Goal: Task Accomplishment & Management: Manage account settings

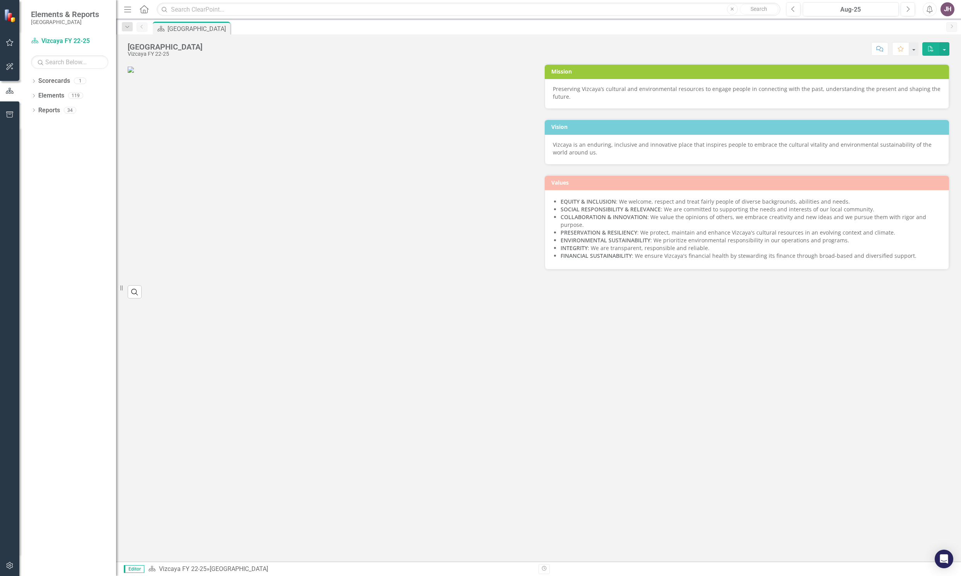
click at [134, 73] on img at bounding box center [131, 70] width 6 height 6
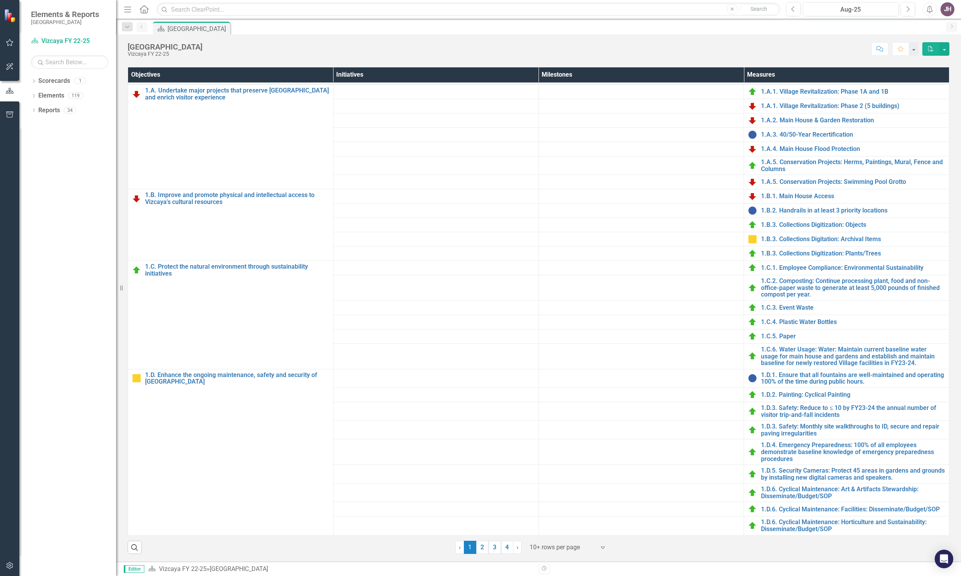
scroll to position [296, 0]
click at [493, 547] on link "3" at bounding box center [495, 546] width 12 height 13
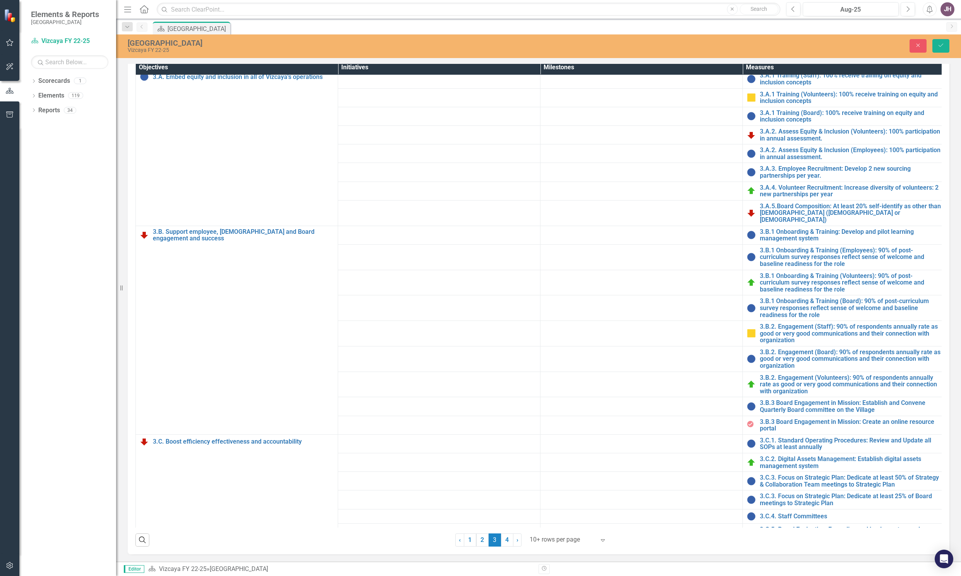
scroll to position [27, 0]
click at [787, 318] on link "3.B.1 Onboarding & Training (Board): 90% of post-curriculum survey responses re…" at bounding box center [850, 307] width 181 height 21
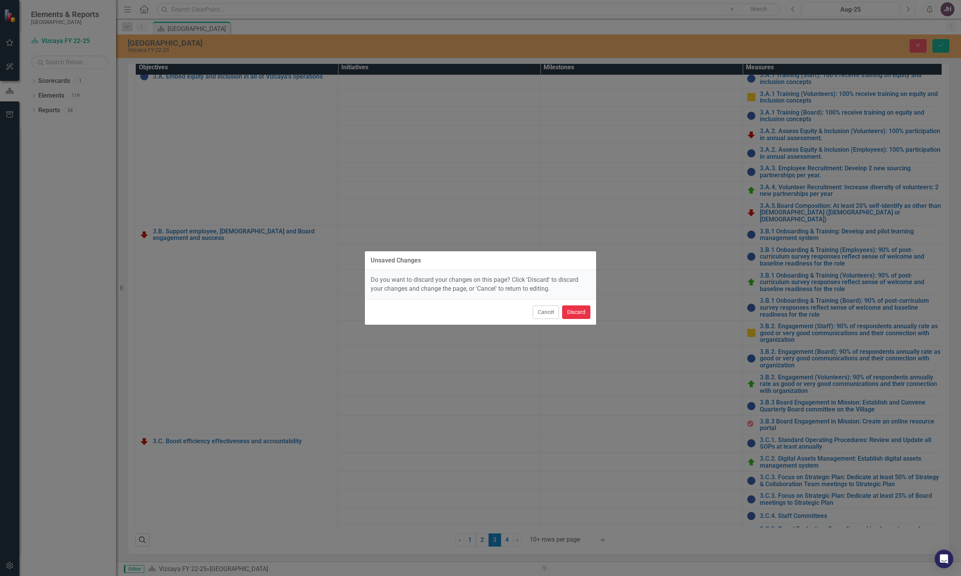
click at [573, 313] on button "Discard" at bounding box center [576, 312] width 28 height 14
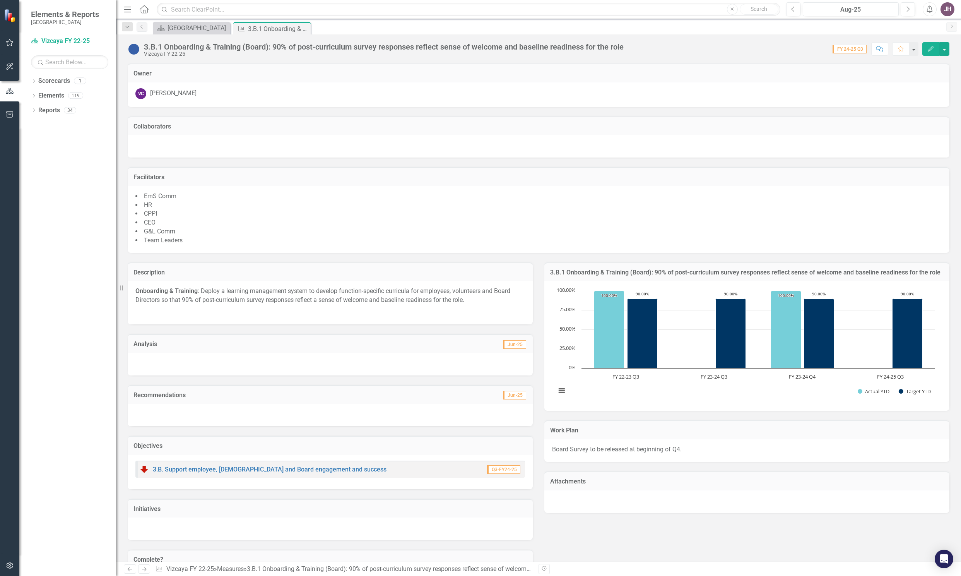
click at [563, 45] on div "3.B.1 Onboarding & Training (Board): 90% of post-curriculum survey responses re…" at bounding box center [384, 47] width 480 height 9
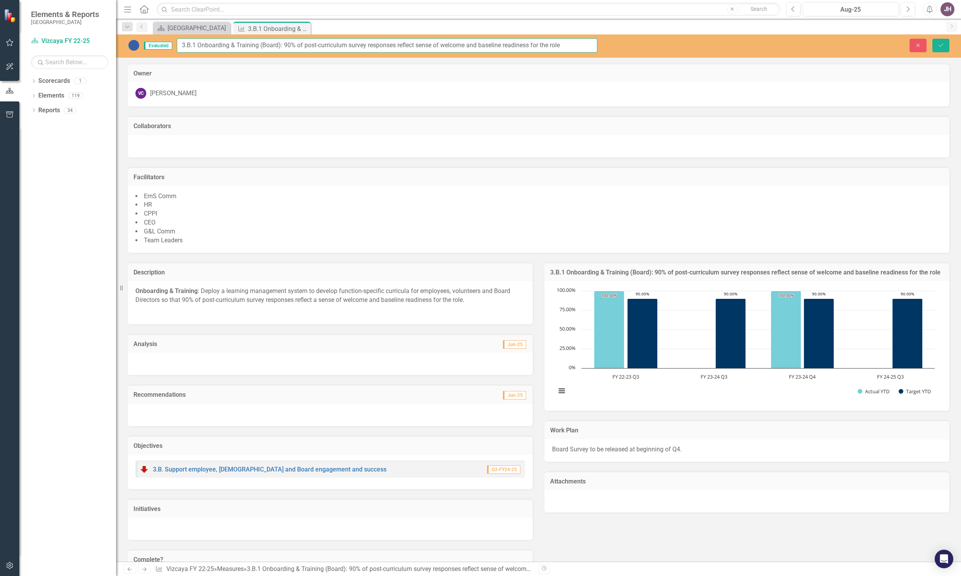
click at [572, 41] on input "3.B.1 Onboarding & Training (Board): 90% of post-curriculum survey responses re…" at bounding box center [387, 45] width 421 height 14
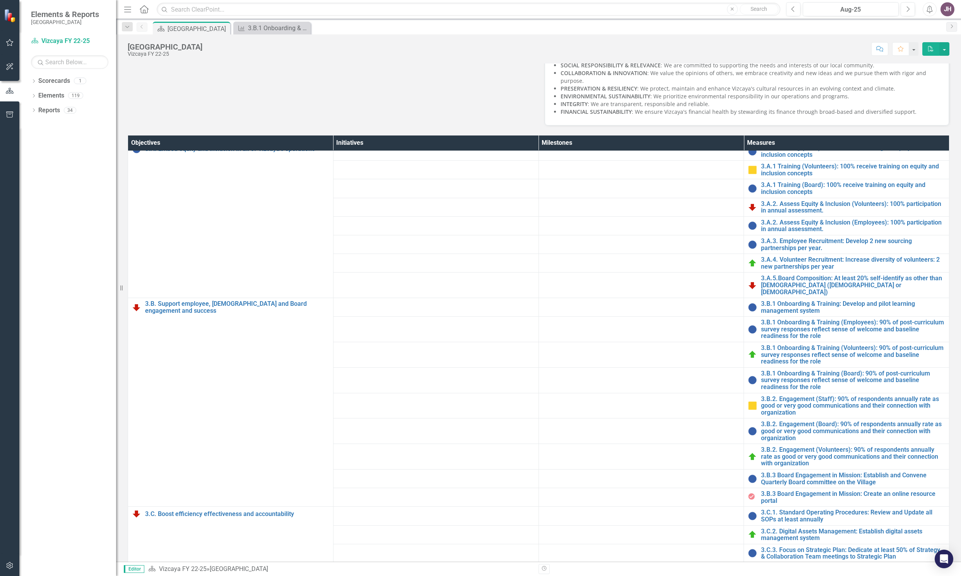
scroll to position [145, 0]
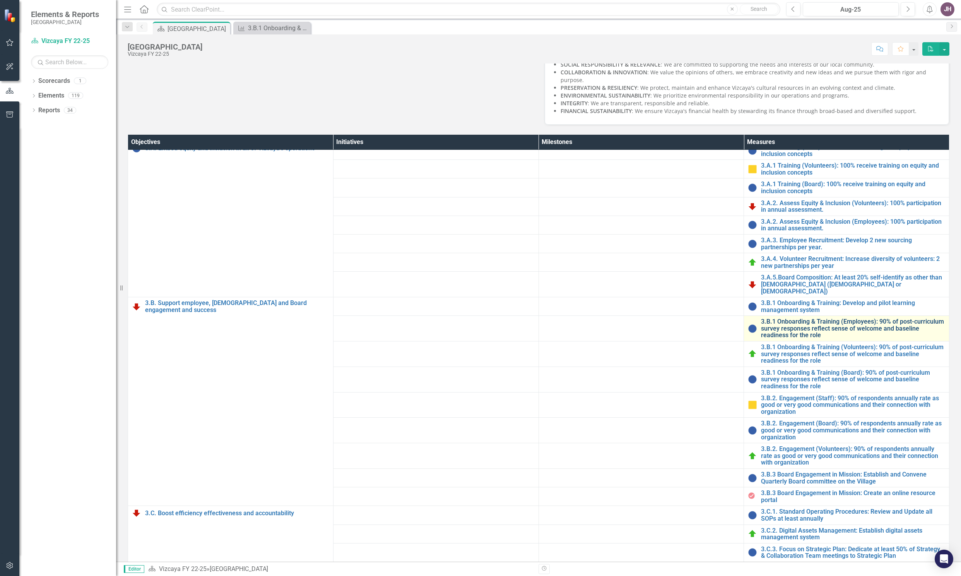
click at [802, 339] on link "3.B.1 Onboarding & Training (Employees): 90% of post-curriculum survey response…" at bounding box center [853, 328] width 184 height 21
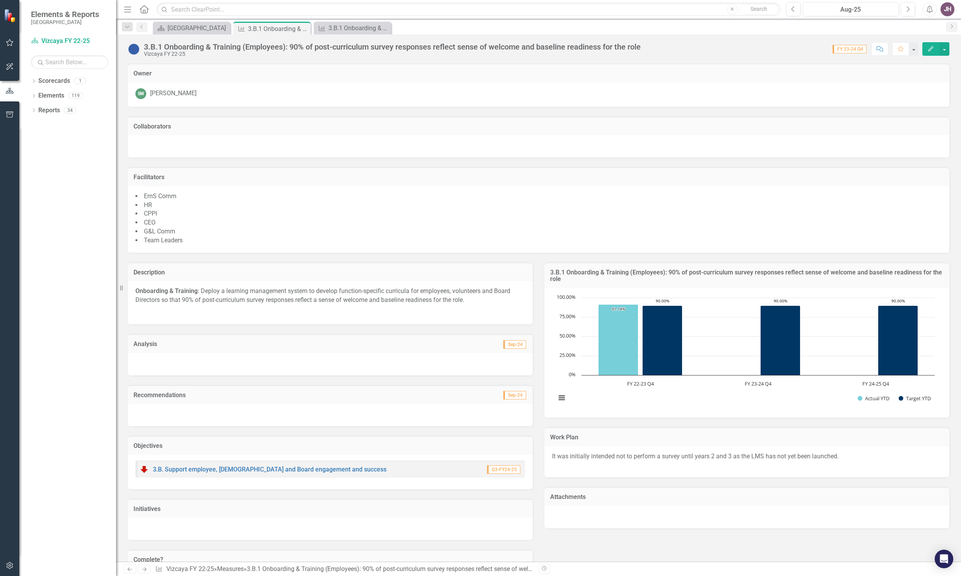
click at [500, 45] on div "3.B.1 Onboarding & Training (Employees): 90% of post-curriculum survey response…" at bounding box center [392, 47] width 497 height 9
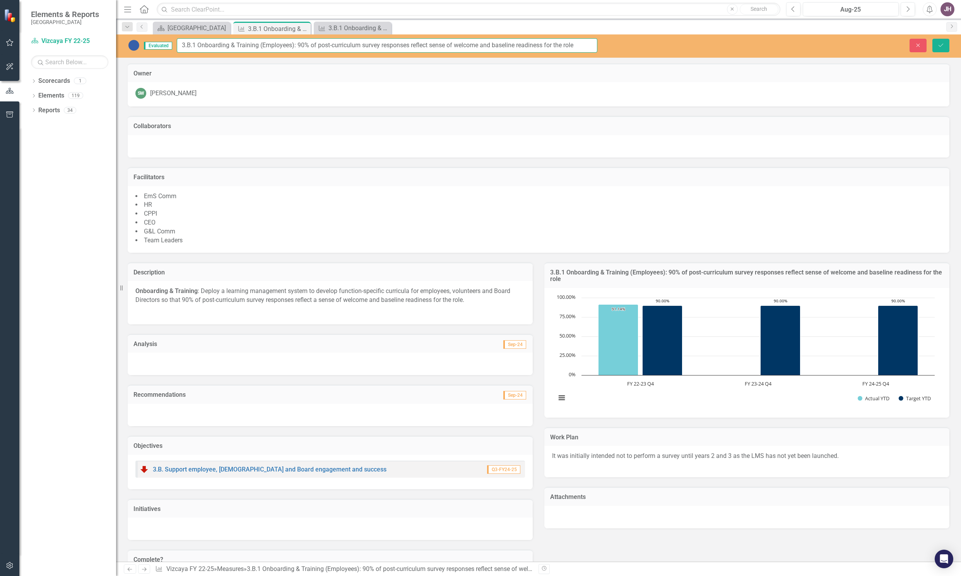
click at [578, 42] on input "3.B.1 Onboarding & Training (Employees): 90% of post-curriculum survey response…" at bounding box center [387, 45] width 421 height 14
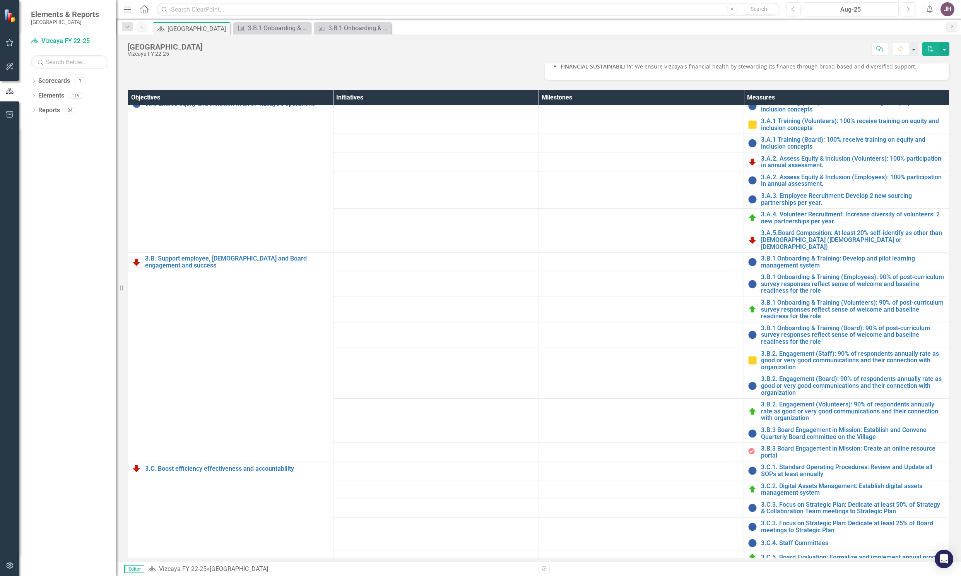
scroll to position [217, 0]
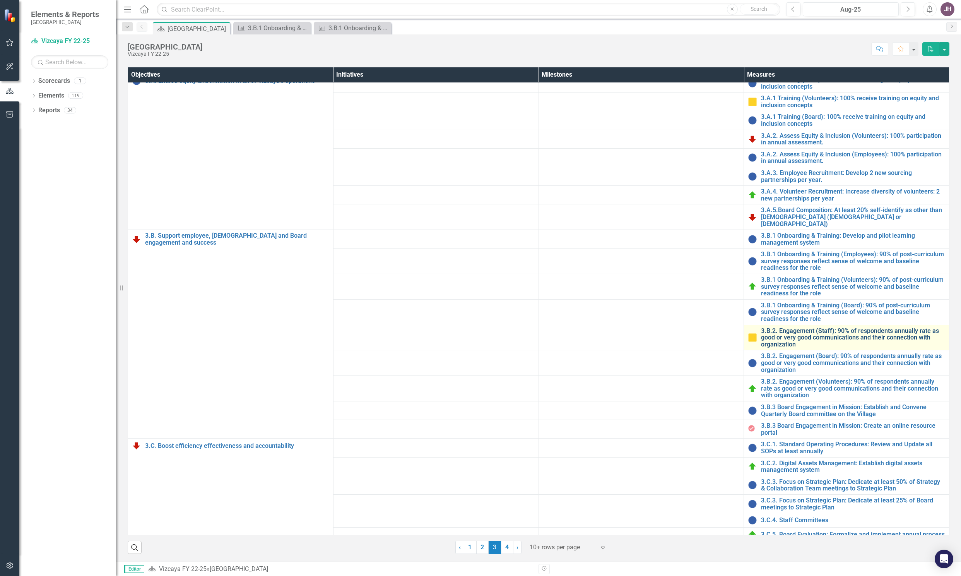
click at [776, 348] on link "3.B.2. Engagement (Staff): 90% of respondents annually rate as good or very goo…" at bounding box center [853, 337] width 184 height 21
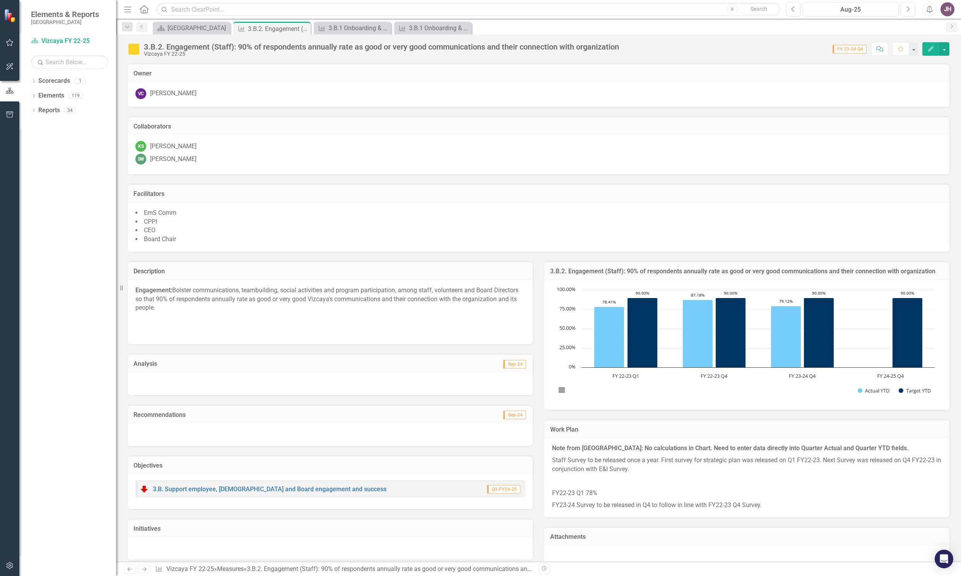
click at [527, 48] on div "3.B.2. Engagement (Staff): 90% of respondents annually rate as good or very goo…" at bounding box center [381, 47] width 475 height 9
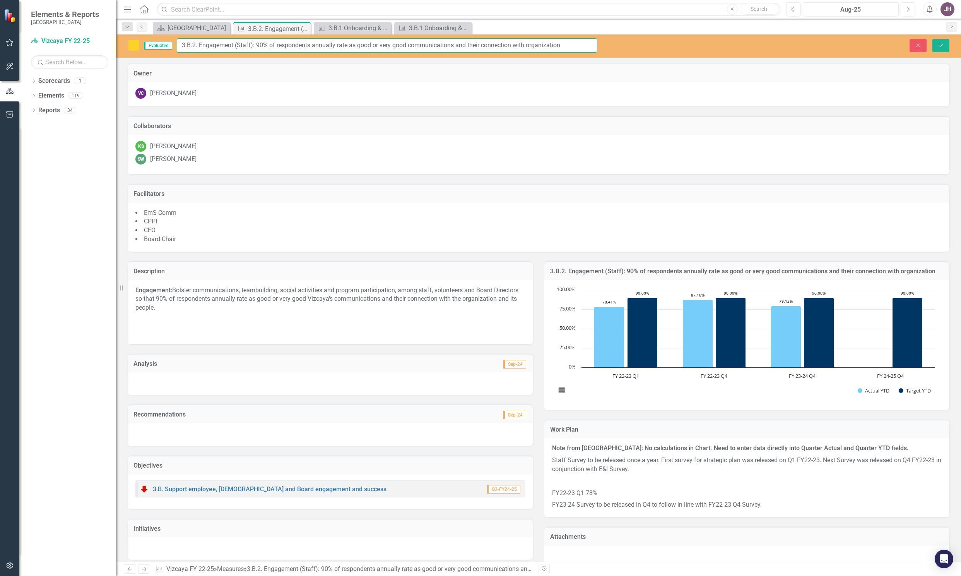
click at [575, 44] on input "3.B.2. Engagement (Staff): 90% of respondents annually rate as good or very goo…" at bounding box center [387, 45] width 421 height 14
click at [576, 44] on input "3.B.2. Engagement (Staff): 90% of respondents annually rate as good or very goo…" at bounding box center [387, 45] width 421 height 14
click at [582, 41] on input "3.B.2. Engagement (Staff): 90% of respondents annually rate as good or very goo…" at bounding box center [387, 45] width 421 height 14
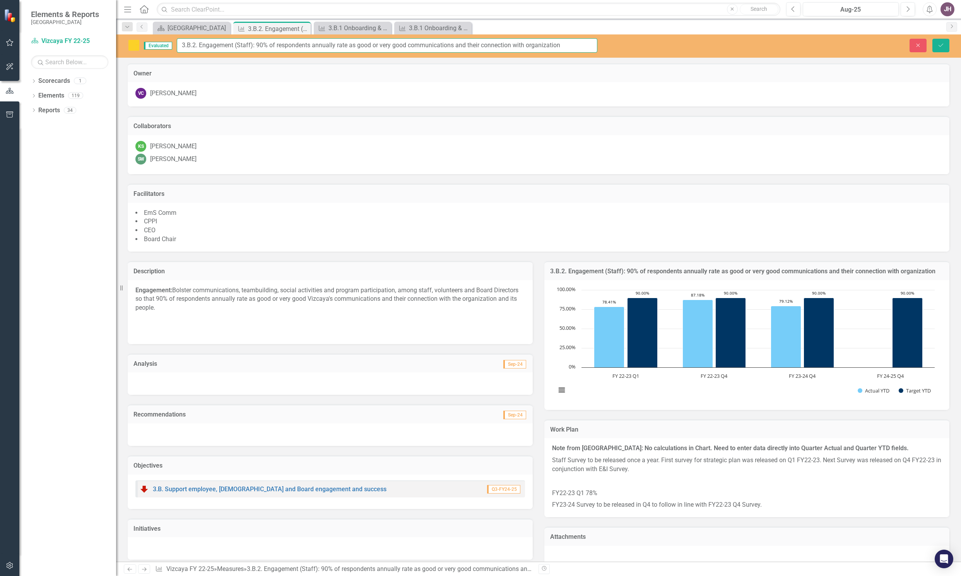
click at [574, 44] on input "3.B.2. Engagement (Staff): 90% of respondents annually rate as good or very goo…" at bounding box center [387, 45] width 421 height 14
